Goal: Check status: Check status

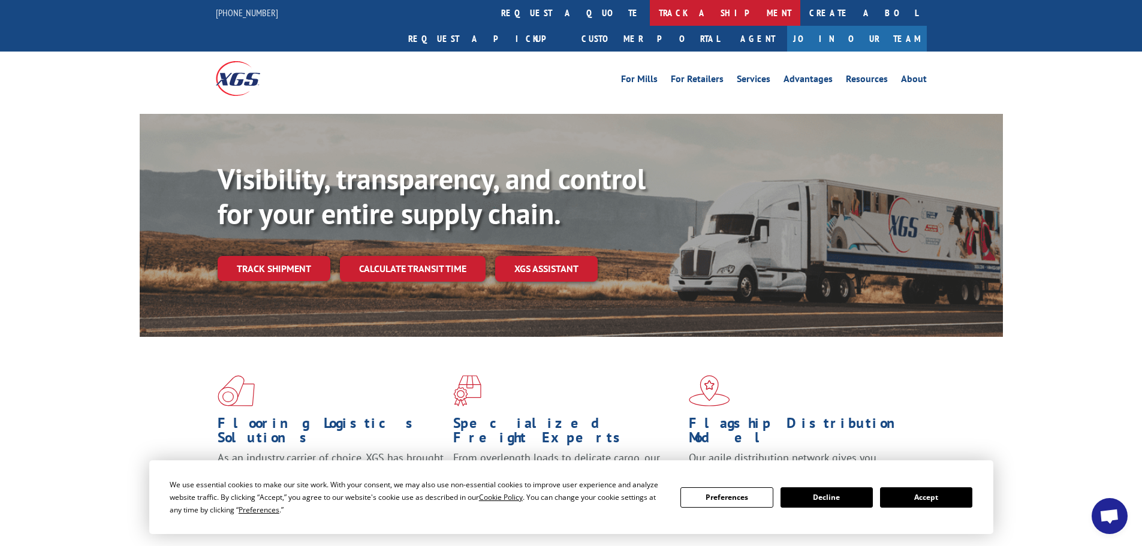
click at [650, 11] on link "track a shipment" at bounding box center [725, 13] width 150 height 26
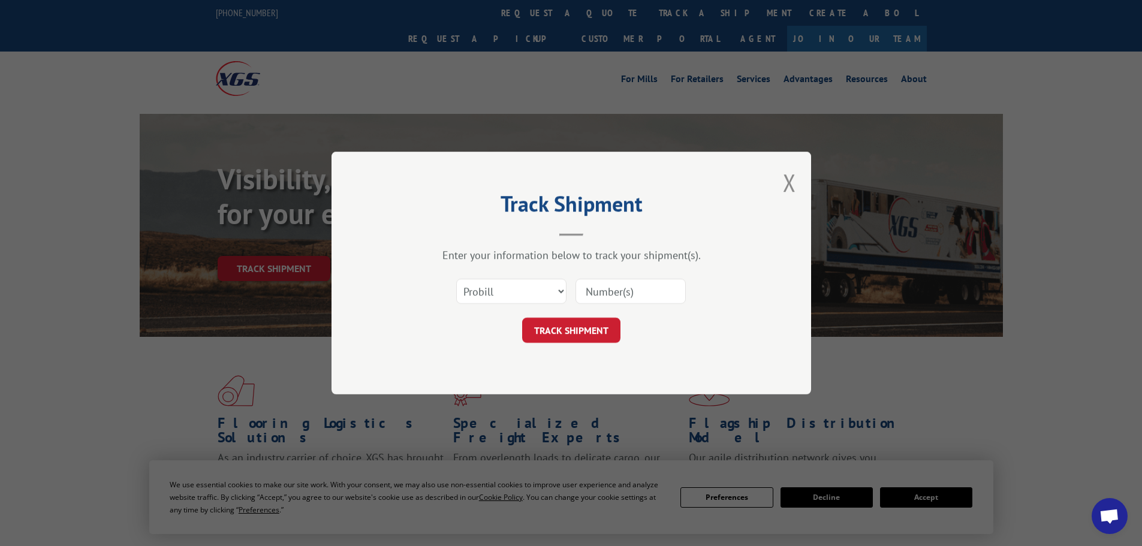
click at [632, 286] on input at bounding box center [630, 291] width 110 height 25
type input "17689194"
click at [563, 330] on button "TRACK SHIPMENT" at bounding box center [571, 330] width 98 height 25
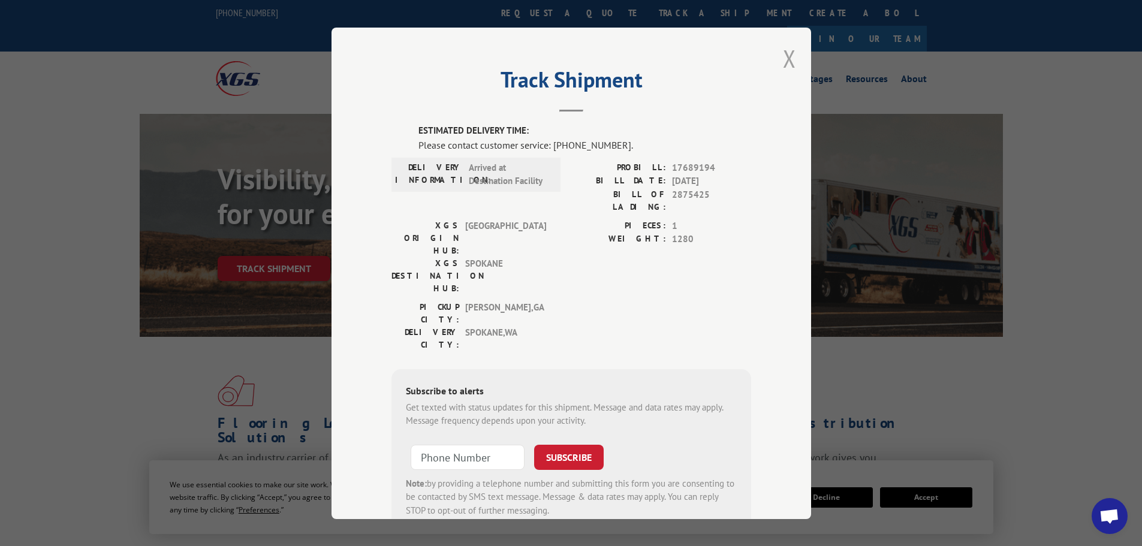
click at [787, 55] on button "Close modal" at bounding box center [789, 59] width 13 height 32
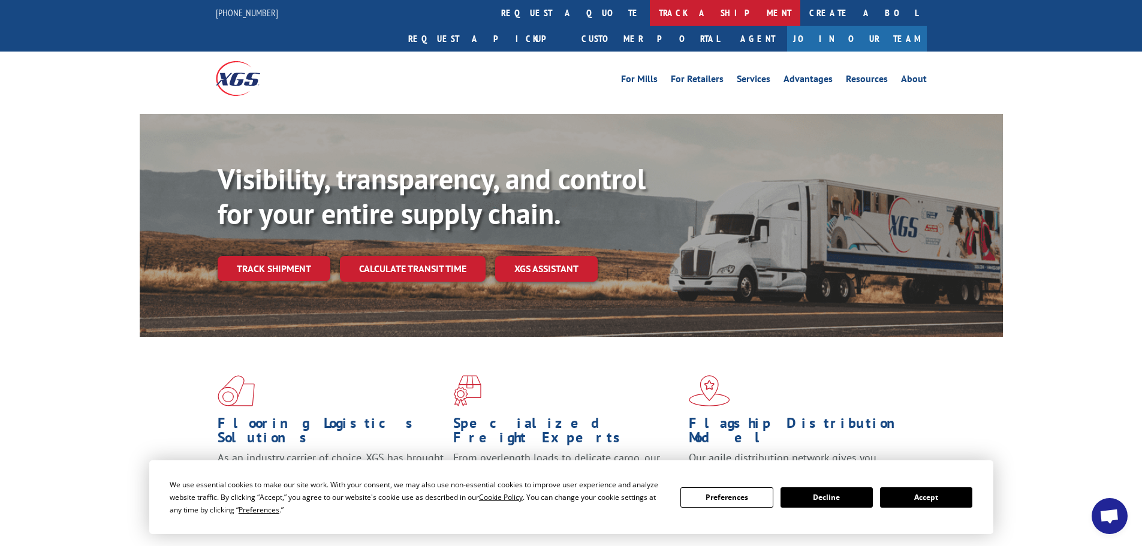
click at [650, 16] on link "track a shipment" at bounding box center [725, 13] width 150 height 26
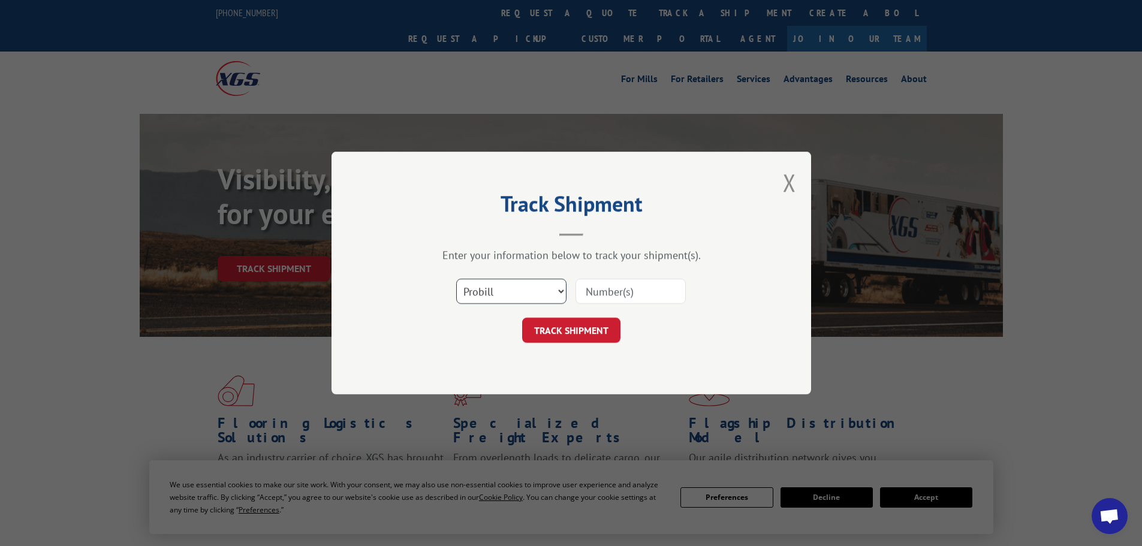
click at [528, 301] on select "Select category... Probill BOL PO" at bounding box center [511, 291] width 110 height 25
click at [524, 295] on select "Select category... Probill BOL PO" at bounding box center [511, 291] width 110 height 25
click at [659, 289] on input at bounding box center [630, 291] width 110 height 25
type input "17689951"
click at [595, 328] on button "TRACK SHIPMENT" at bounding box center [571, 330] width 98 height 25
